Goal: Task Accomplishment & Management: Complete application form

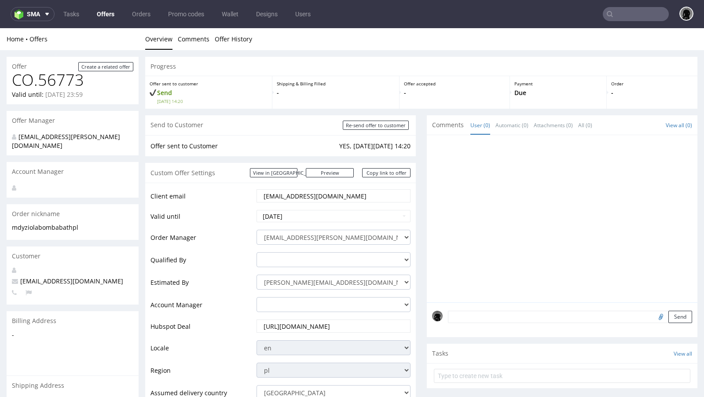
click at [114, 22] on nav "sma Tasks Offers Orders Promo codes Wallet Designs Users" at bounding box center [352, 14] width 704 height 28
click at [112, 14] on link "Offers" at bounding box center [106, 14] width 28 height 14
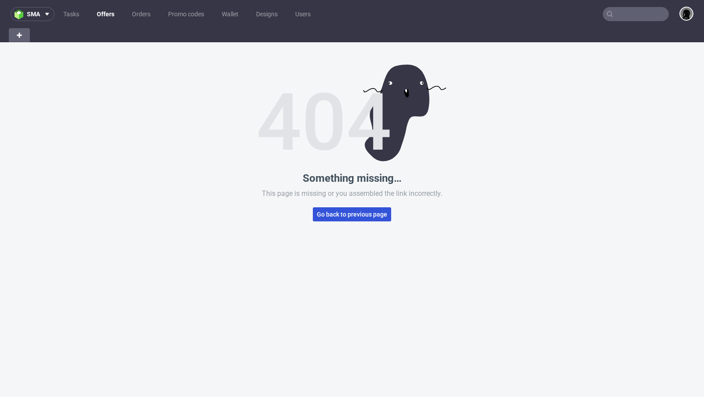
click at [330, 218] on button "Go back to previous page" at bounding box center [352, 214] width 78 height 14
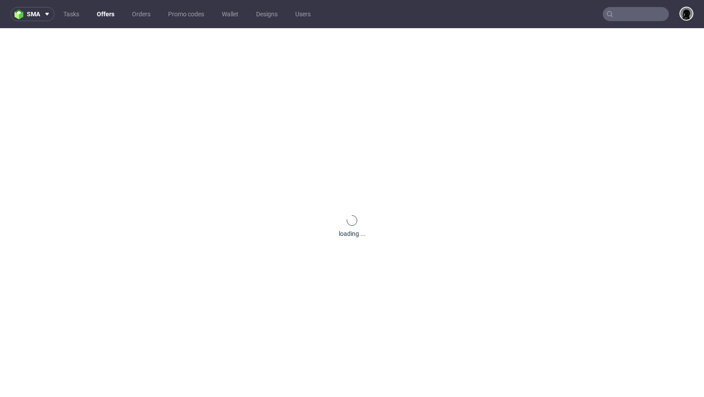
click at [102, 14] on link "Offers" at bounding box center [106, 14] width 28 height 14
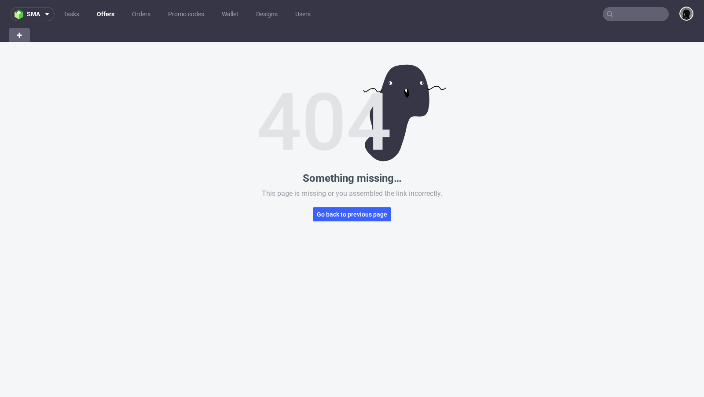
click at [102, 14] on link "Offers" at bounding box center [106, 14] width 28 height 14
click at [74, 13] on link "Tasks" at bounding box center [71, 14] width 26 height 14
click at [145, 15] on link "Orders" at bounding box center [141, 14] width 29 height 14
click at [109, 13] on link "Offers" at bounding box center [106, 14] width 28 height 14
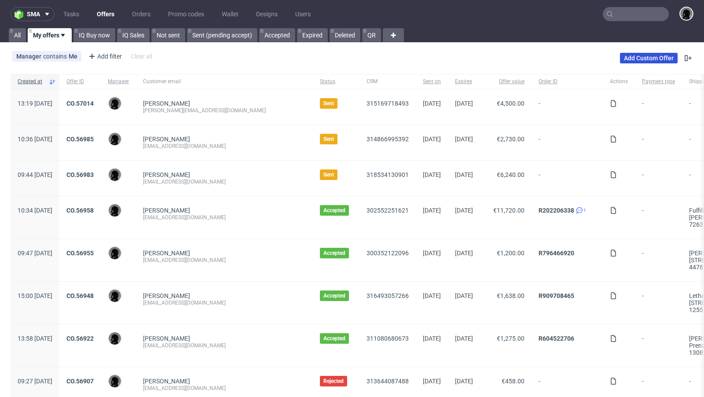
click at [640, 55] on link "Add Custom Offer" at bounding box center [649, 58] width 58 height 11
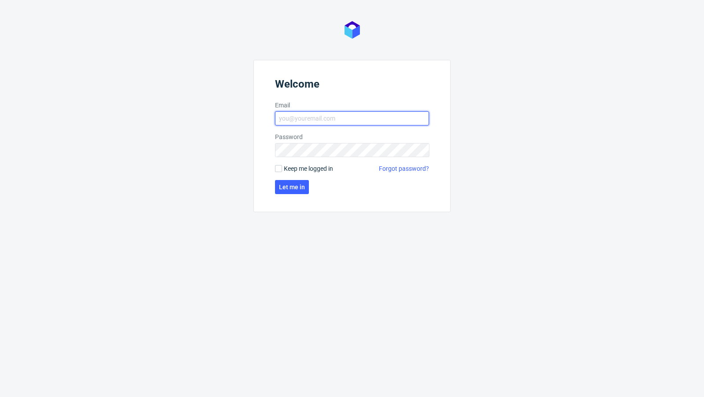
click at [305, 119] on input "Email" at bounding box center [352, 118] width 154 height 14
type input "dawid.urbanowicz@packhelp.com"
click at [284, 184] on span "Let me in" at bounding box center [292, 187] width 26 height 6
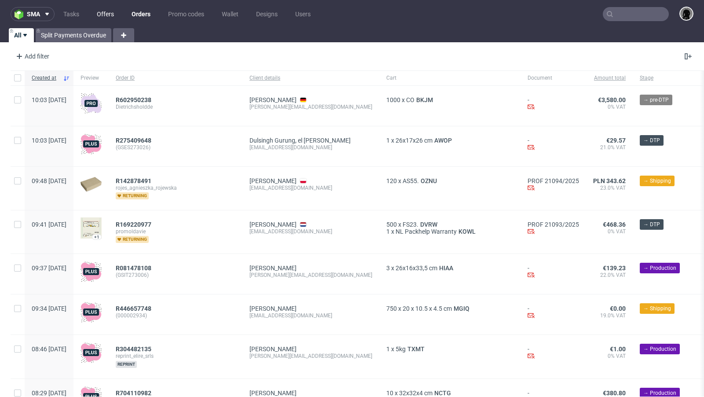
click at [92, 14] on link "Offers" at bounding box center [106, 14] width 28 height 14
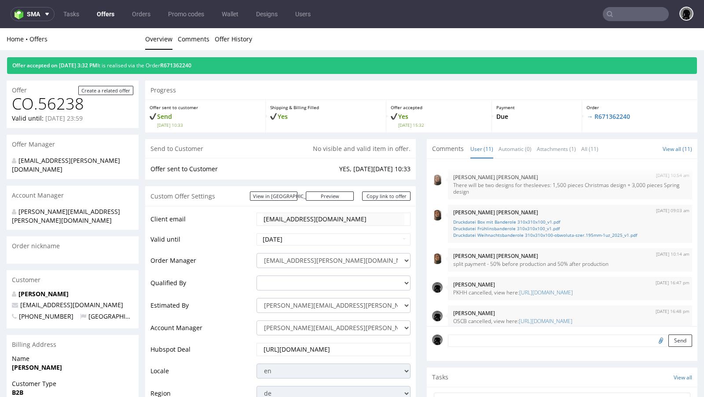
scroll to position [232, 0]
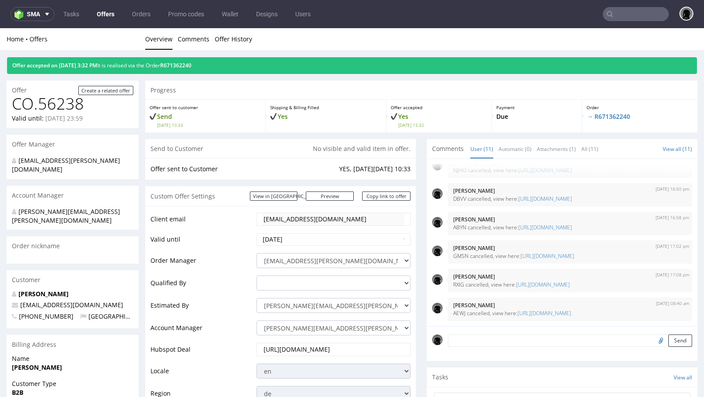
click at [350, 36] on ul "Overview Comments Offer History" at bounding box center [421, 39] width 552 height 9
click at [338, 35] on ul "Overview Comments Offer History" at bounding box center [421, 39] width 552 height 9
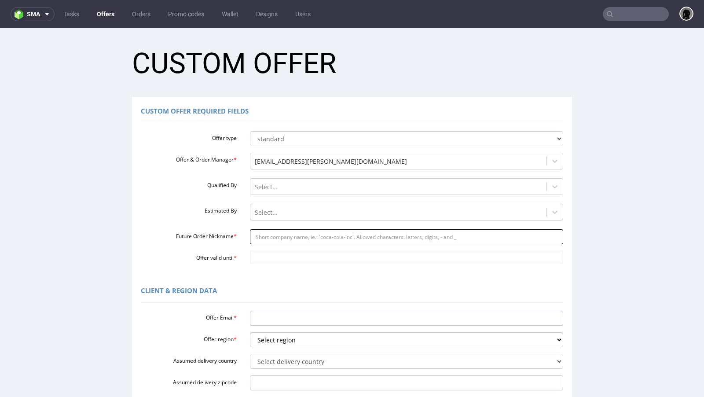
click at [275, 236] on input "Future Order Nickname *" at bounding box center [407, 236] width 314 height 15
paste input "samhirmerwerbezeichende"
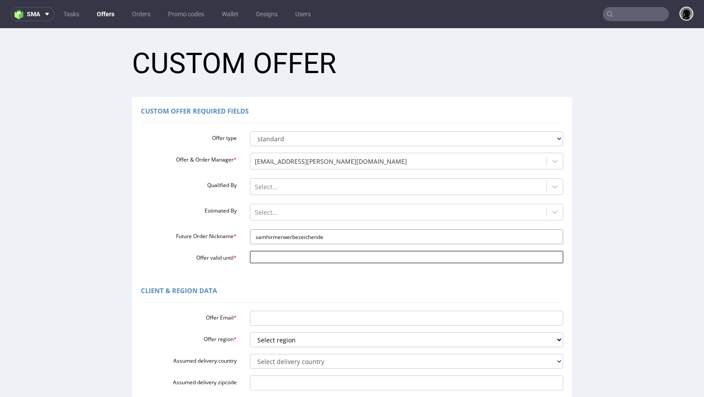
type input "samhirmerwerbezeichende"
click at [271, 253] on input "Offer valid until *" at bounding box center [407, 257] width 314 height 12
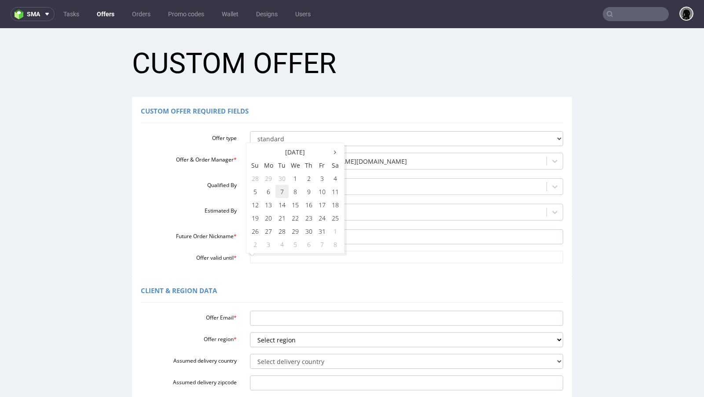
click at [286, 189] on td "7" at bounding box center [281, 191] width 13 height 13
type input "2025-10-07"
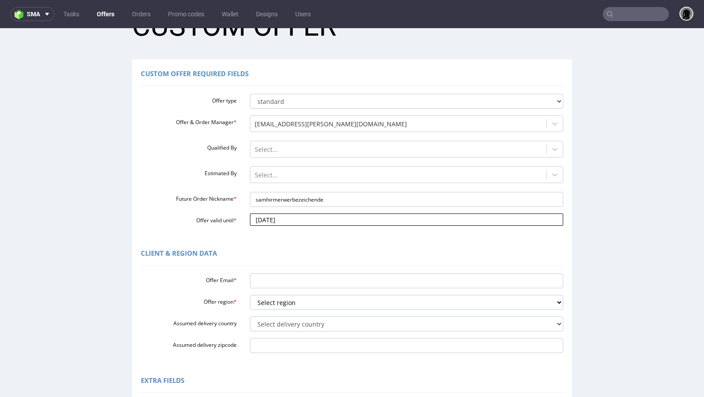
scroll to position [38, 0]
click at [287, 279] on input "Offer Email *" at bounding box center [407, 280] width 314 height 15
paste input "sam.hirmer@werbezeichen.de"
type input "[PERSON_NAME][EMAIL_ADDRESS][PERSON_NAME][DOMAIN_NAME]"
click at [290, 298] on select "Select region eu gb de pl fr it es" at bounding box center [407, 301] width 314 height 15
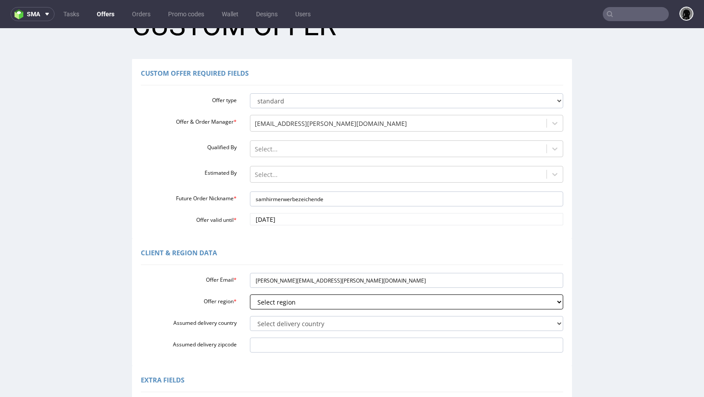
select select "de"
click at [250, 294] on select "Select region eu gb de pl fr it es" at bounding box center [407, 301] width 314 height 15
click at [271, 326] on select "Select delivery country Andorra Afghanistan Anguilla Albania Armenia Antarctica…" at bounding box center [407, 323] width 314 height 15
select select "57"
click at [250, 316] on select "Select delivery country Andorra Afghanistan Anguilla Albania Armenia Antarctica…" at bounding box center [407, 323] width 314 height 15
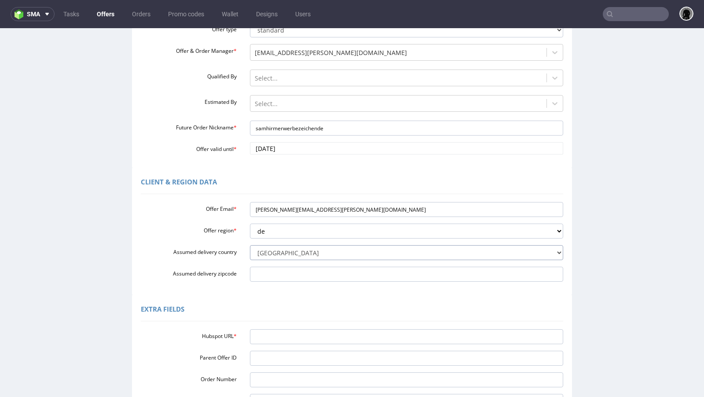
scroll to position [136, 0]
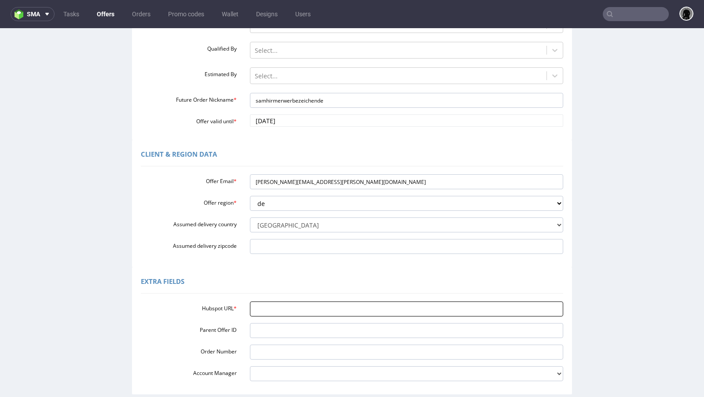
click at [279, 310] on input "Hubspot URL *" at bounding box center [407, 308] width 314 height 15
paste input "https://app-eu1.hubspot.com/contacts/25600958/record/0-3/320592445683"
type input "https://app-eu1.hubspot.com/contacts/25600958/record/0-3/320592445683"
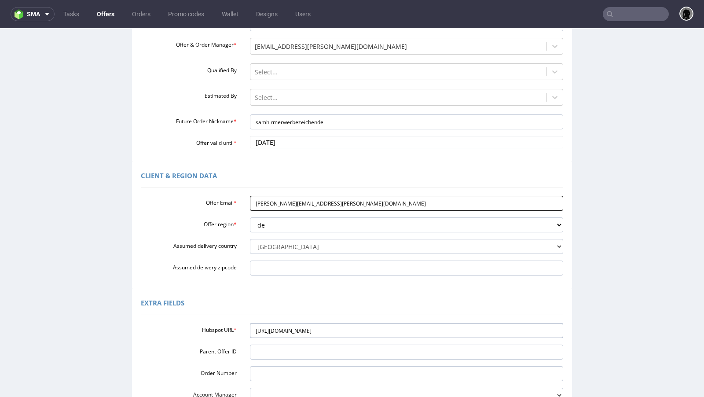
scroll to position [219, 0]
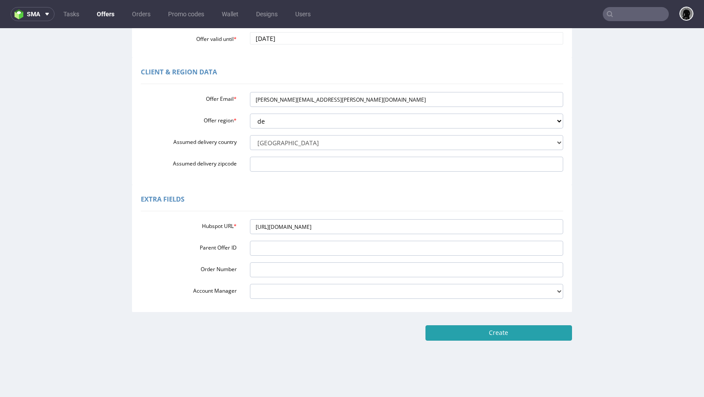
click at [486, 331] on input "Create" at bounding box center [498, 332] width 147 height 15
type input "Please wait..."
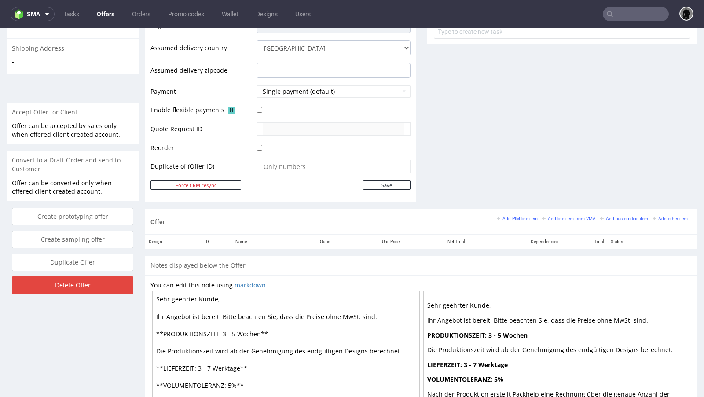
scroll to position [416, 0]
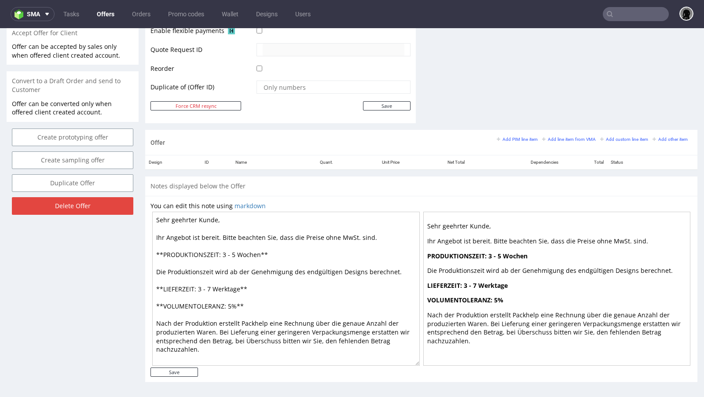
click at [515, 135] on div "Add PIM line item Add line item from VMA Add custom line item Add other item" at bounding box center [594, 139] width 195 height 8
click at [511, 137] on small "Add PIM line item" at bounding box center [517, 139] width 41 height 5
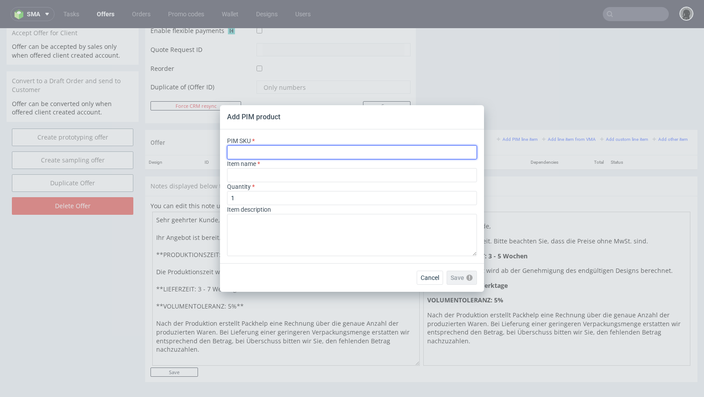
click at [267, 150] on input "text" at bounding box center [352, 152] width 250 height 14
paste input "ph-779-10428"
type input "ph-779-10428"
type input "Custom Snap Lock Product Box with Embellishments"
type input "ph-779-10428"
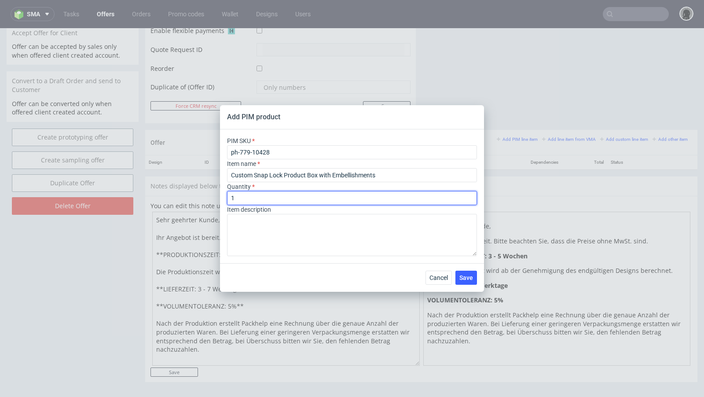
drag, startPoint x: 237, startPoint y: 200, endPoint x: 205, endPoint y: 194, distance: 31.7
click at [205, 194] on div "Add PIM product PIM SKU ph-779-10428 Item name Custom Snap Lock Product Box wit…" at bounding box center [352, 198] width 704 height 397
type input "20000"
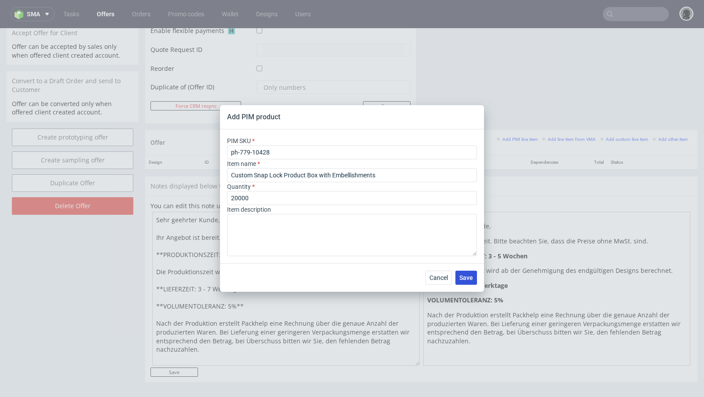
click at [467, 275] on span "Save" at bounding box center [466, 278] width 14 height 6
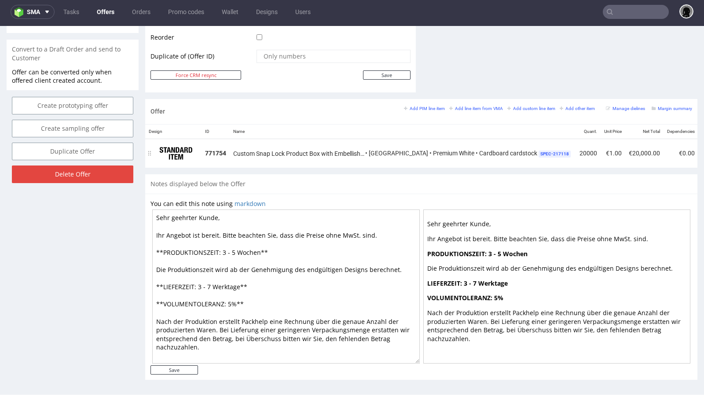
scroll to position [0, 84]
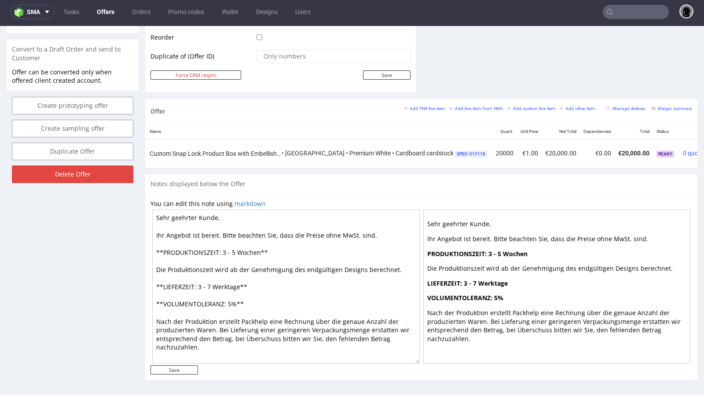
click at [704, 147] on icon at bounding box center [716, 150] width 5 height 6
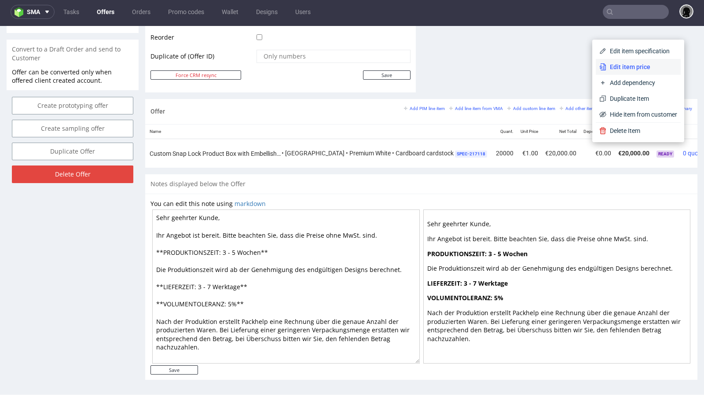
click at [623, 68] on span "Edit item price" at bounding box center [641, 66] width 71 height 9
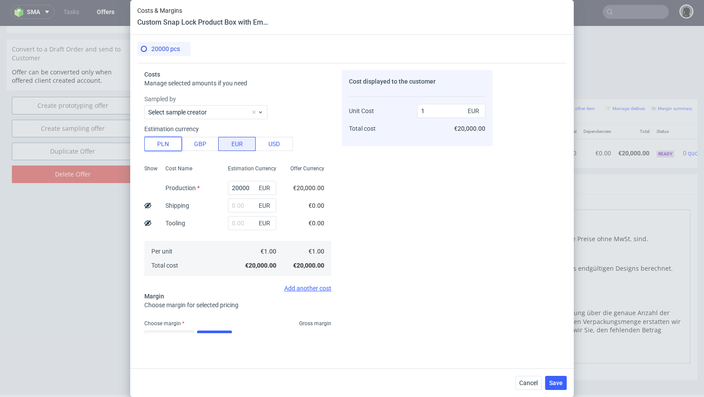
click at [167, 143] on button "PLN" at bounding box center [162, 144] width 37 height 14
type input "0.23"
click at [242, 188] on input "20000" at bounding box center [252, 188] width 48 height 14
paste input "88"
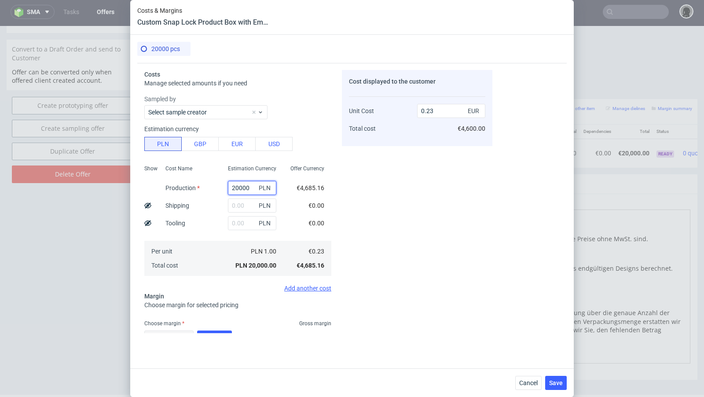
type input "8800"
type input "0.1"
type input "8800"
click at [238, 209] on input "text" at bounding box center [252, 205] width 48 height 14
paste input "600"
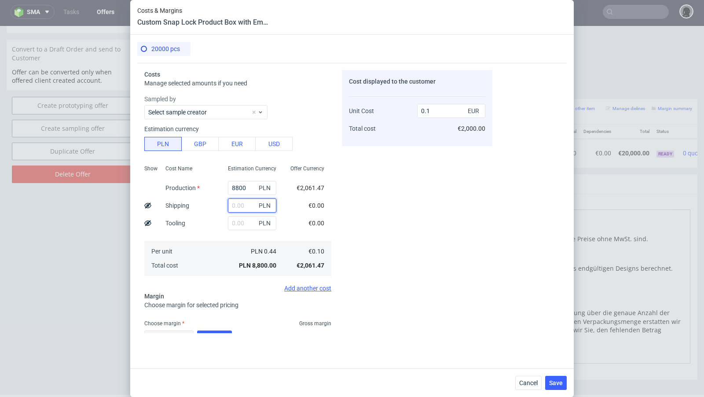
type input "600"
type input "0.11"
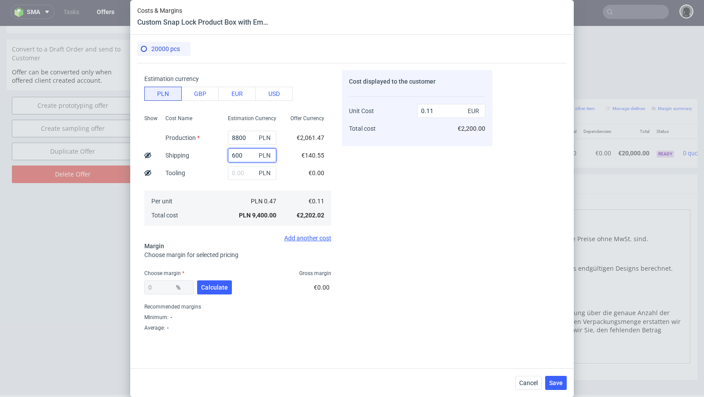
scroll to position [58, 0]
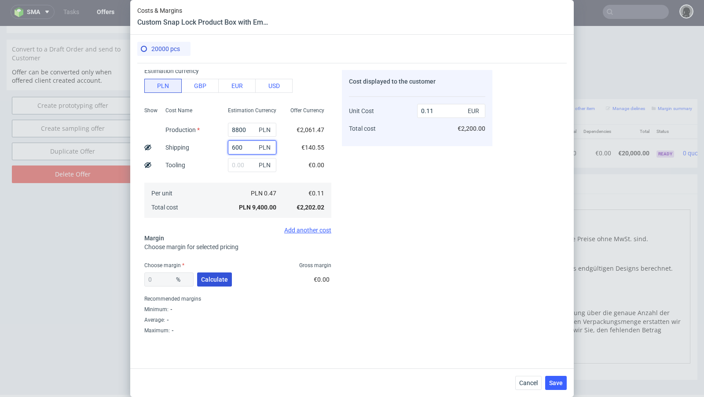
type input "600"
click at [218, 277] on span "Calculate" at bounding box center [214, 279] width 27 height 6
type input "34.09"
type input "0.17"
drag, startPoint x: 164, startPoint y: 281, endPoint x: 120, endPoint y: 271, distance: 45.4
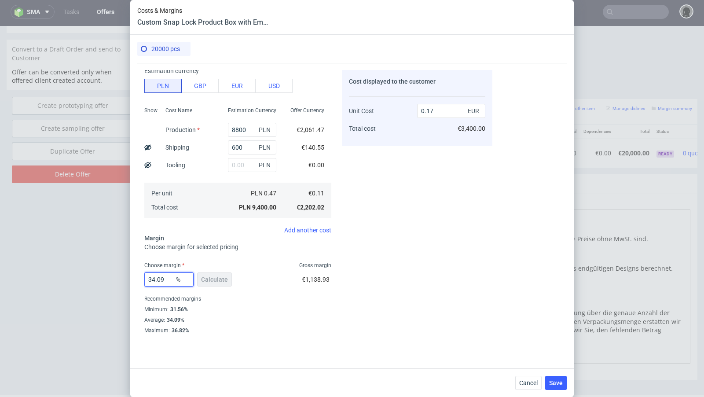
click at [120, 271] on div "Costs & Margins Custom Snap Lock Product Box with Embellishments 20000 pcs Cost…" at bounding box center [352, 198] width 704 height 397
type input "31"
type input "0.16"
click at [300, 293] on label "Who approved this margin?" at bounding box center [237, 296] width 187 height 7
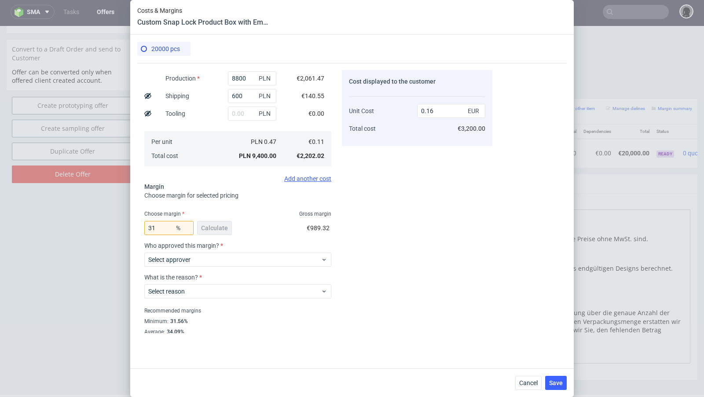
scroll to position [121, 0]
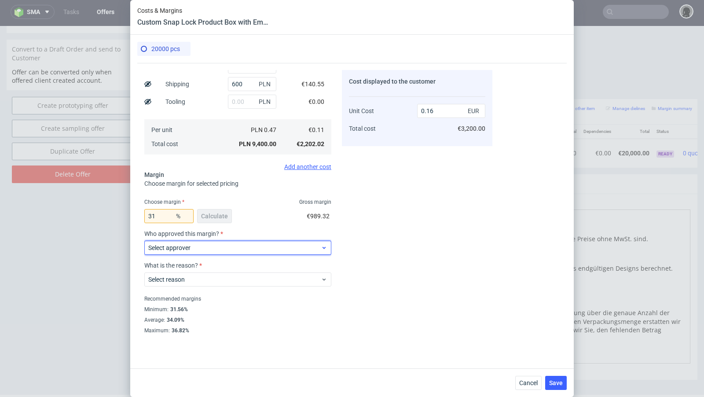
click at [189, 249] on label "Select approver" at bounding box center [169, 247] width 42 height 7
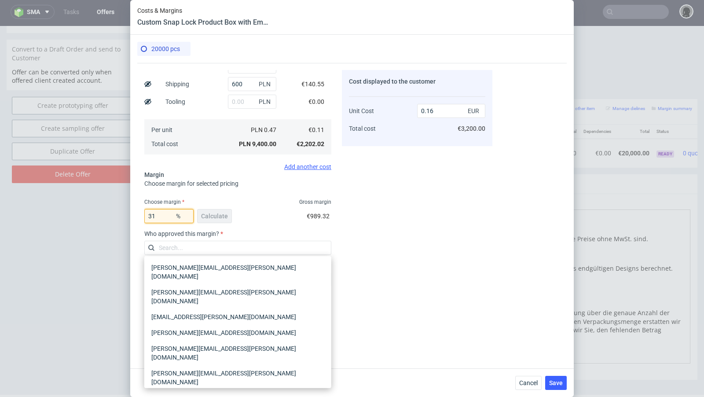
click at [167, 212] on input "31" at bounding box center [168, 216] width 49 height 14
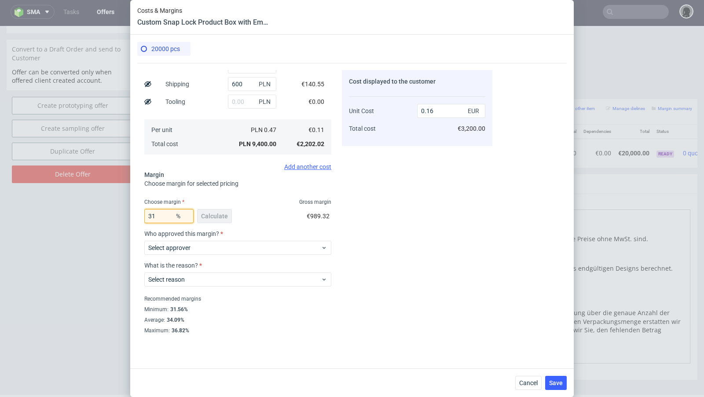
click at [167, 216] on input "31" at bounding box center [168, 216] width 49 height 14
click at [133, 242] on div "20000 pcs Costs Manage selected amounts if you need Sampled by Select sample cr…" at bounding box center [352, 202] width 444 height 334
click at [172, 212] on input "31" at bounding box center [168, 216] width 49 height 14
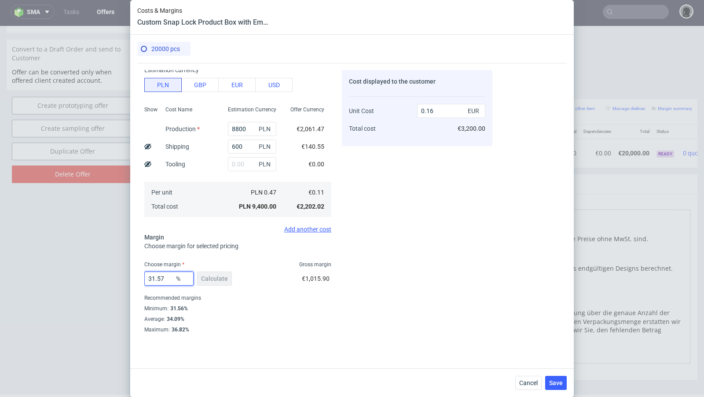
scroll to position [58, 0]
type input "3"
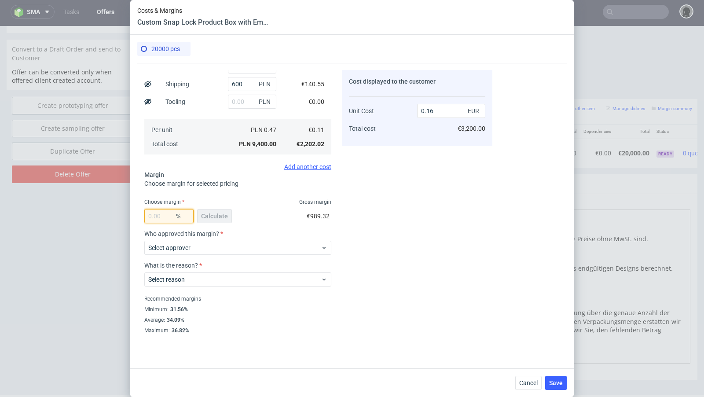
type input "2"
type input "0.12"
type input "32"
type input "0.16"
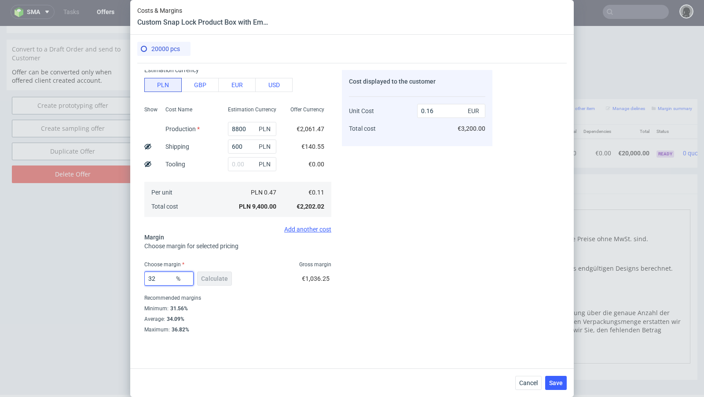
scroll to position [58, 0]
type input "32.3"
type input "0.17"
type input "33"
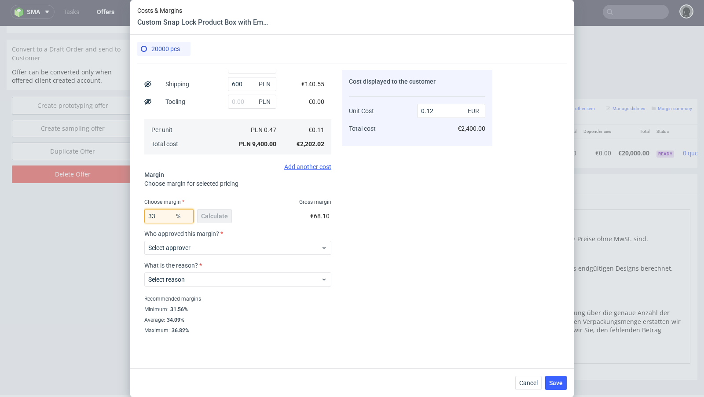
type input "0.17"
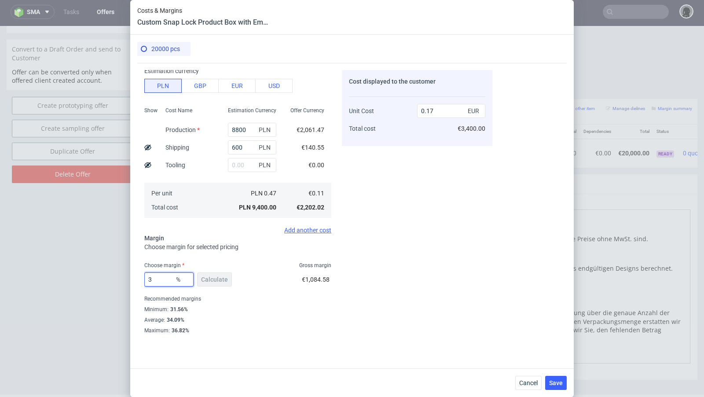
type input "32"
type input "0.16"
type input "32.3"
type input "0.17"
type input "32"
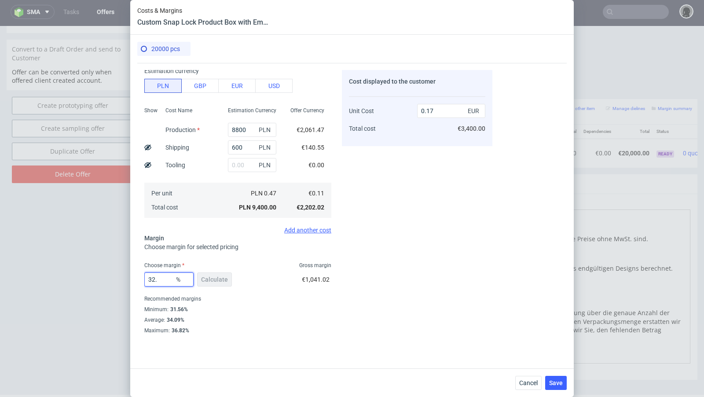
type input "0.16"
type input "32.09"
type input "0.17"
type input "32.03"
type input "0.16"
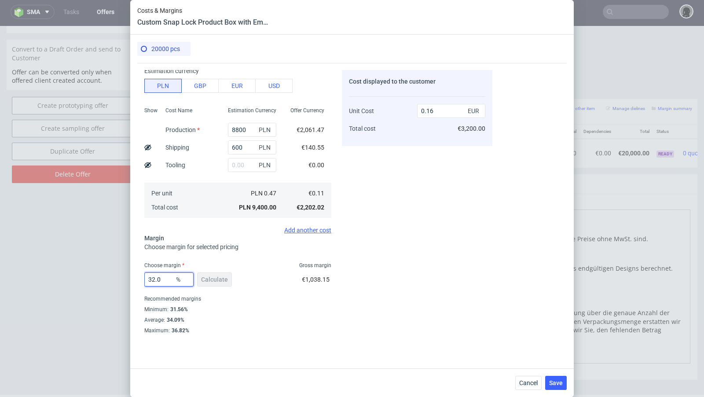
type input "32.05"
type input "0.17"
type input "32.04"
type input "0.16"
type input "32.04"
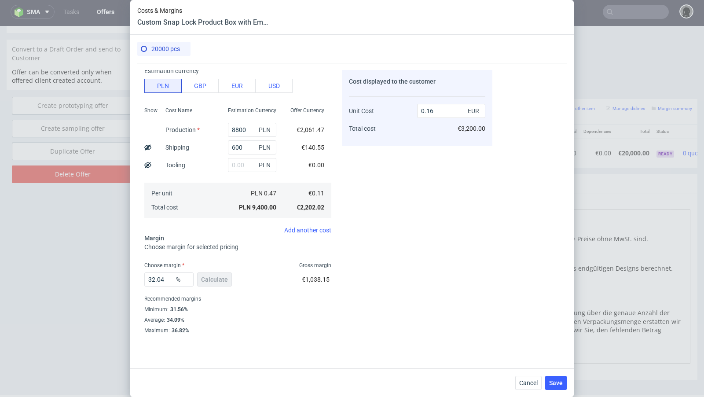
click at [268, 267] on div "Choose margin Gross margin" at bounding box center [237, 265] width 187 height 7
click at [150, 147] on use at bounding box center [147, 147] width 7 height 6
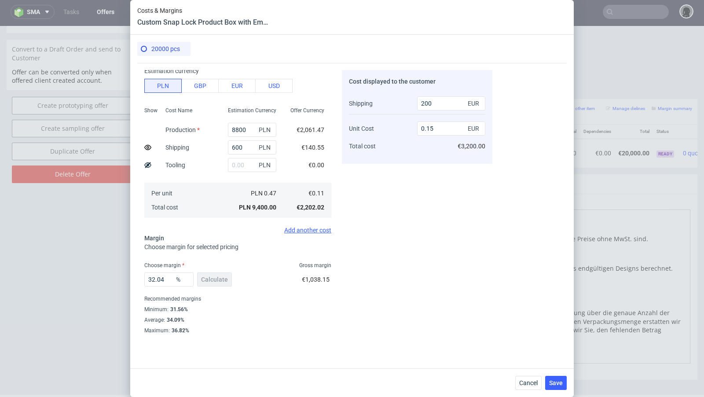
click at [145, 147] on icon at bounding box center [147, 147] width 7 height 7
type input "0.16"
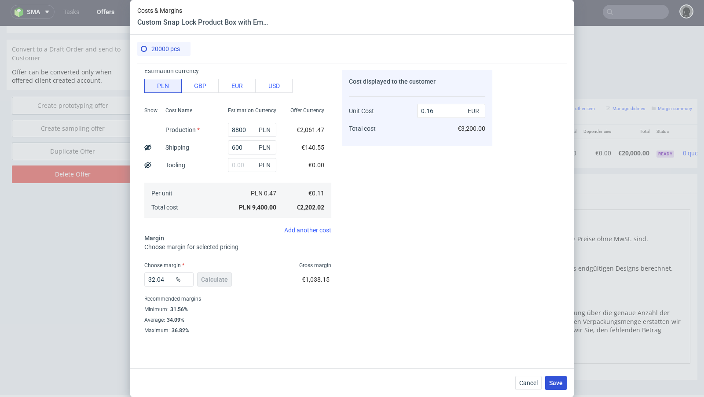
click at [559, 386] on span "Save" at bounding box center [556, 383] width 14 height 6
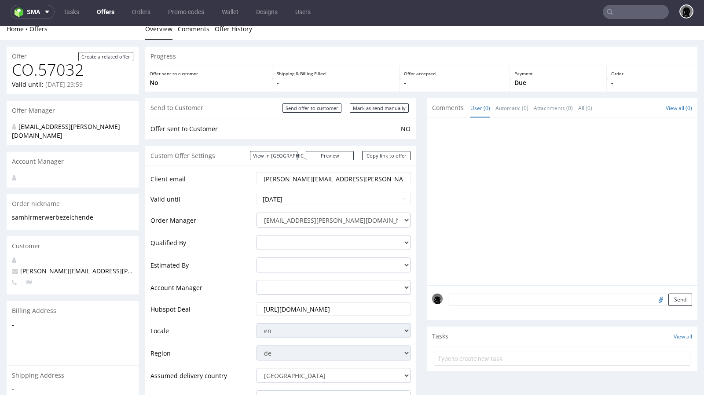
scroll to position [4, 0]
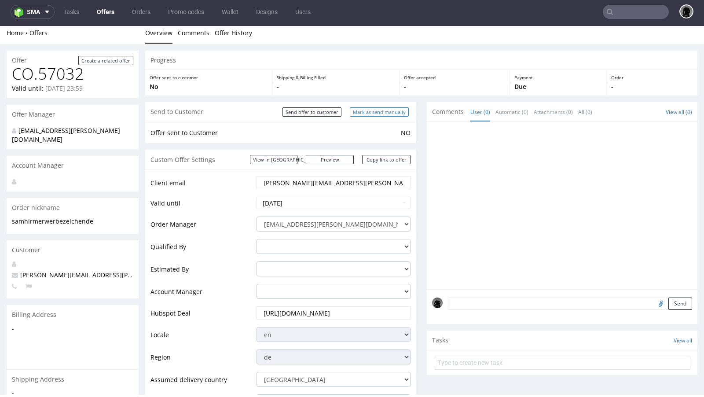
click at [363, 115] on input "Mark as send manually" at bounding box center [379, 111] width 59 height 9
type input "In progress..."
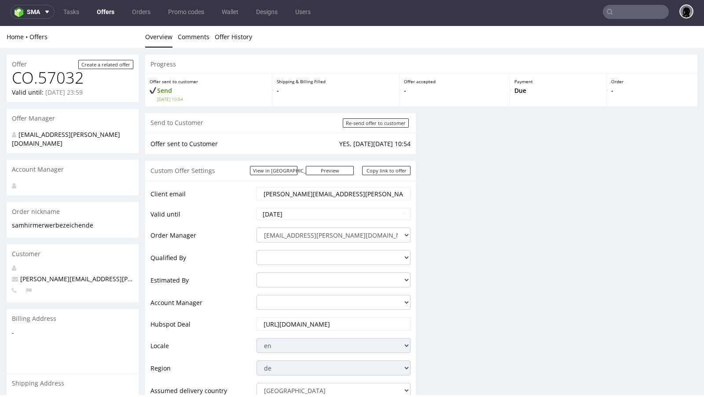
scroll to position [0, 0]
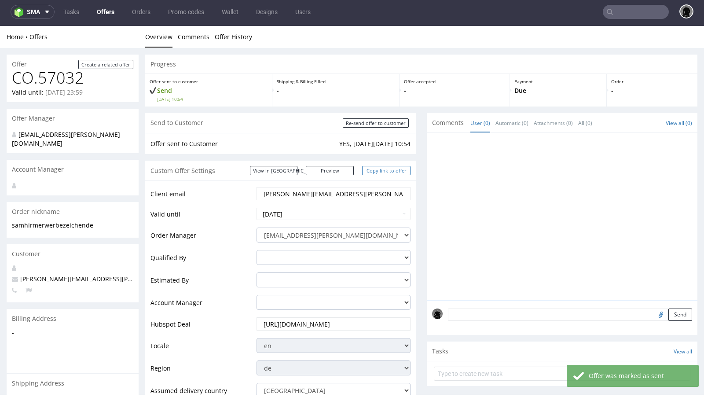
click at [373, 169] on link "Copy link to offer" at bounding box center [386, 170] width 48 height 9
click at [376, 172] on link "Copy link to offer" at bounding box center [386, 170] width 48 height 9
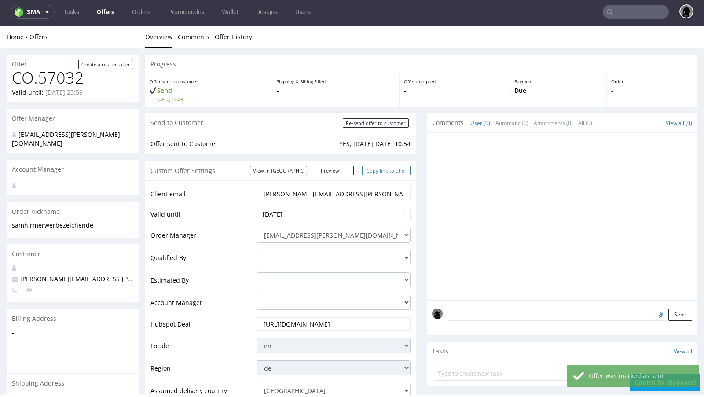
click at [376, 172] on link "Copy link to offer" at bounding box center [386, 170] width 48 height 9
click at [51, 275] on span "[PERSON_NAME][EMAIL_ADDRESS][PERSON_NAME][DOMAIN_NAME]" at bounding box center [117, 279] width 210 height 8
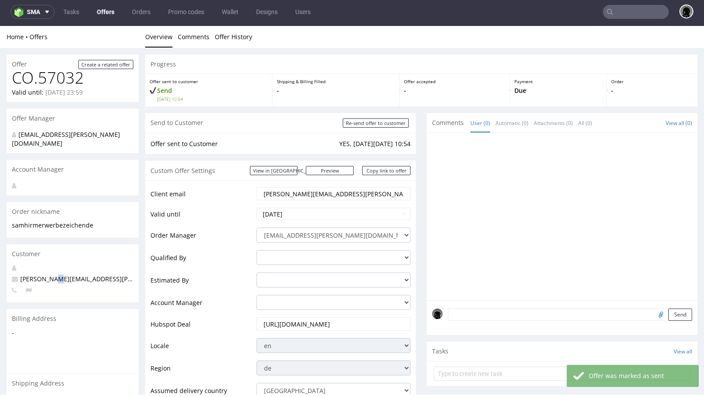
click at [51, 275] on span "[PERSON_NAME][EMAIL_ADDRESS][PERSON_NAME][DOMAIN_NAME]" at bounding box center [117, 279] width 210 height 8
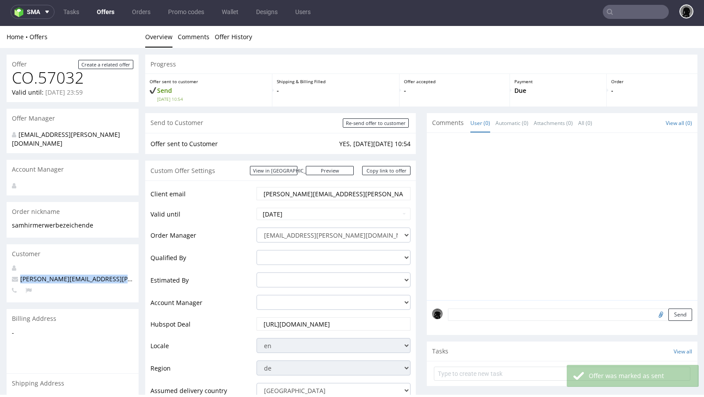
click at [51, 275] on span "[PERSON_NAME][EMAIL_ADDRESS][PERSON_NAME][DOMAIN_NAME]" at bounding box center [117, 279] width 210 height 8
copy span "[PERSON_NAME][EMAIL_ADDRESS][PERSON_NAME][DOMAIN_NAME]"
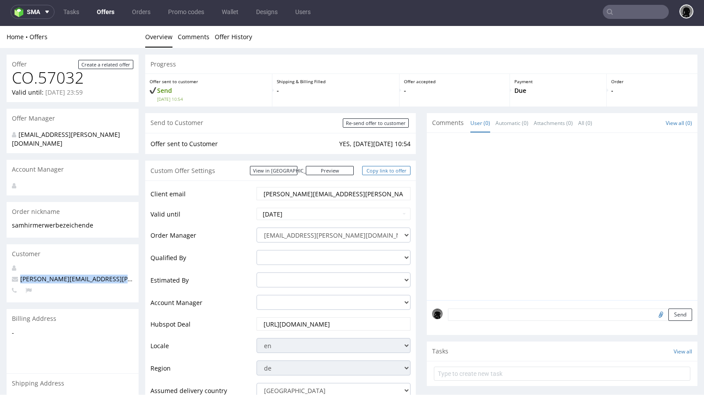
click at [380, 172] on link "Copy link to offer" at bounding box center [386, 170] width 48 height 9
copy span "[PERSON_NAME][EMAIL_ADDRESS][PERSON_NAME][DOMAIN_NAME]"
click at [380, 172] on link "Copy link to offer" at bounding box center [386, 170] width 48 height 9
click at [111, 9] on link "Offers" at bounding box center [106, 12] width 28 height 14
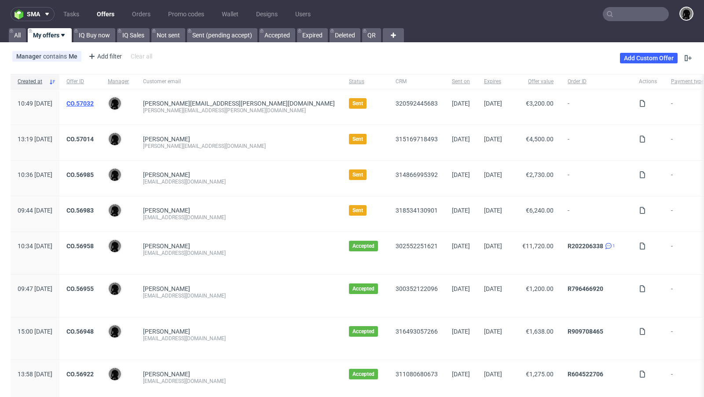
click at [94, 100] on link "CO.57032" at bounding box center [79, 103] width 27 height 7
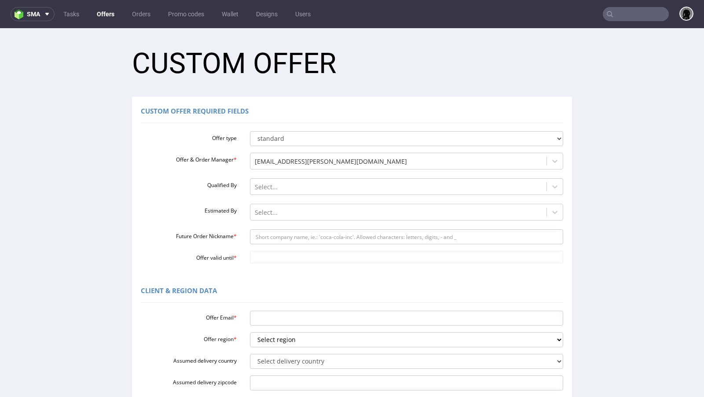
click at [614, 10] on input "text" at bounding box center [636, 14] width 66 height 14
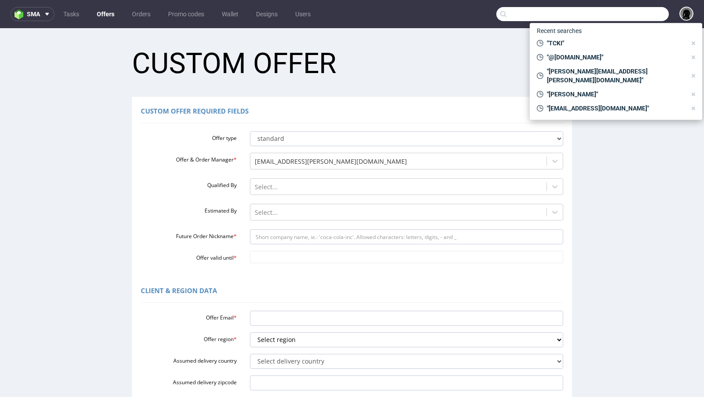
paste input "[PERSON_NAME][EMAIL_ADDRESS][PERSON_NAME][DOMAIN_NAME]"
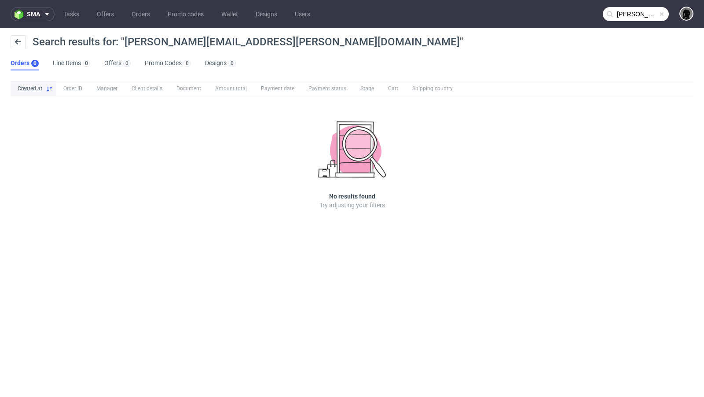
click at [614, 17] on input "[PERSON_NAME][EMAIL_ADDRESS][PERSON_NAME][DOMAIN_NAME]" at bounding box center [636, 14] width 66 height 14
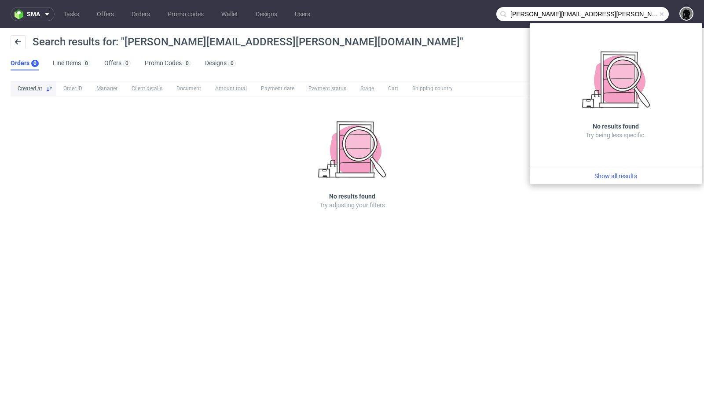
drag, startPoint x: 540, startPoint y: 15, endPoint x: 485, endPoint y: 15, distance: 55.4
click at [485, 15] on nav "sma Tasks Offers Orders Promo codes Wallet Designs Users [PERSON_NAME][EMAIL_AD…" at bounding box center [352, 14] width 704 height 28
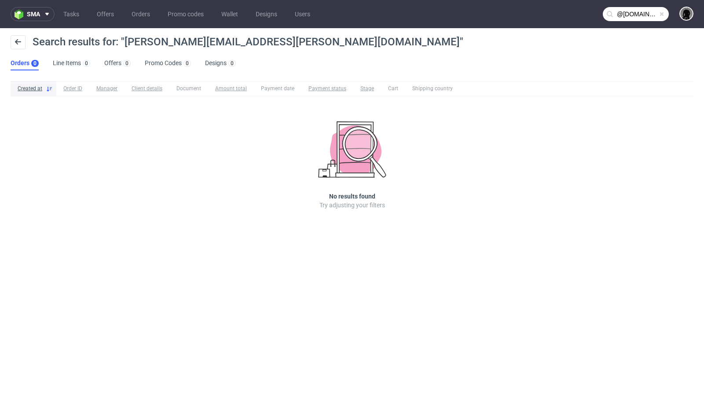
type input "@[DOMAIN_NAME]"
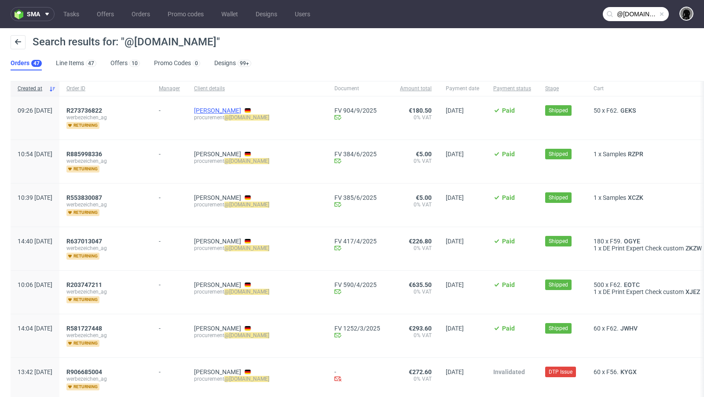
click at [239, 112] on link "Stefan Eul" at bounding box center [217, 110] width 47 height 7
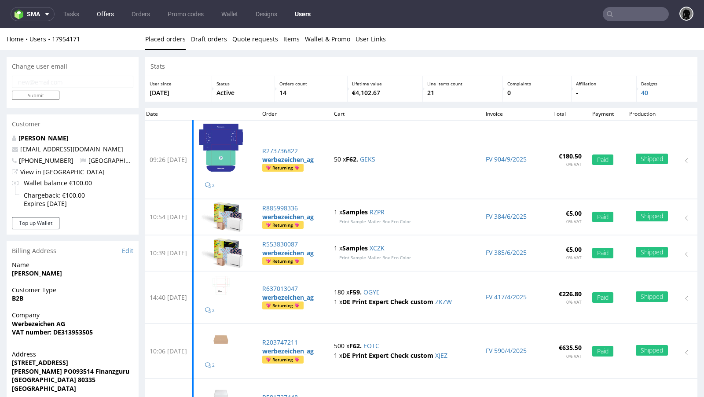
click at [102, 15] on link "Offers" at bounding box center [106, 14] width 28 height 14
